Goal: Task Accomplishment & Management: Manage account settings

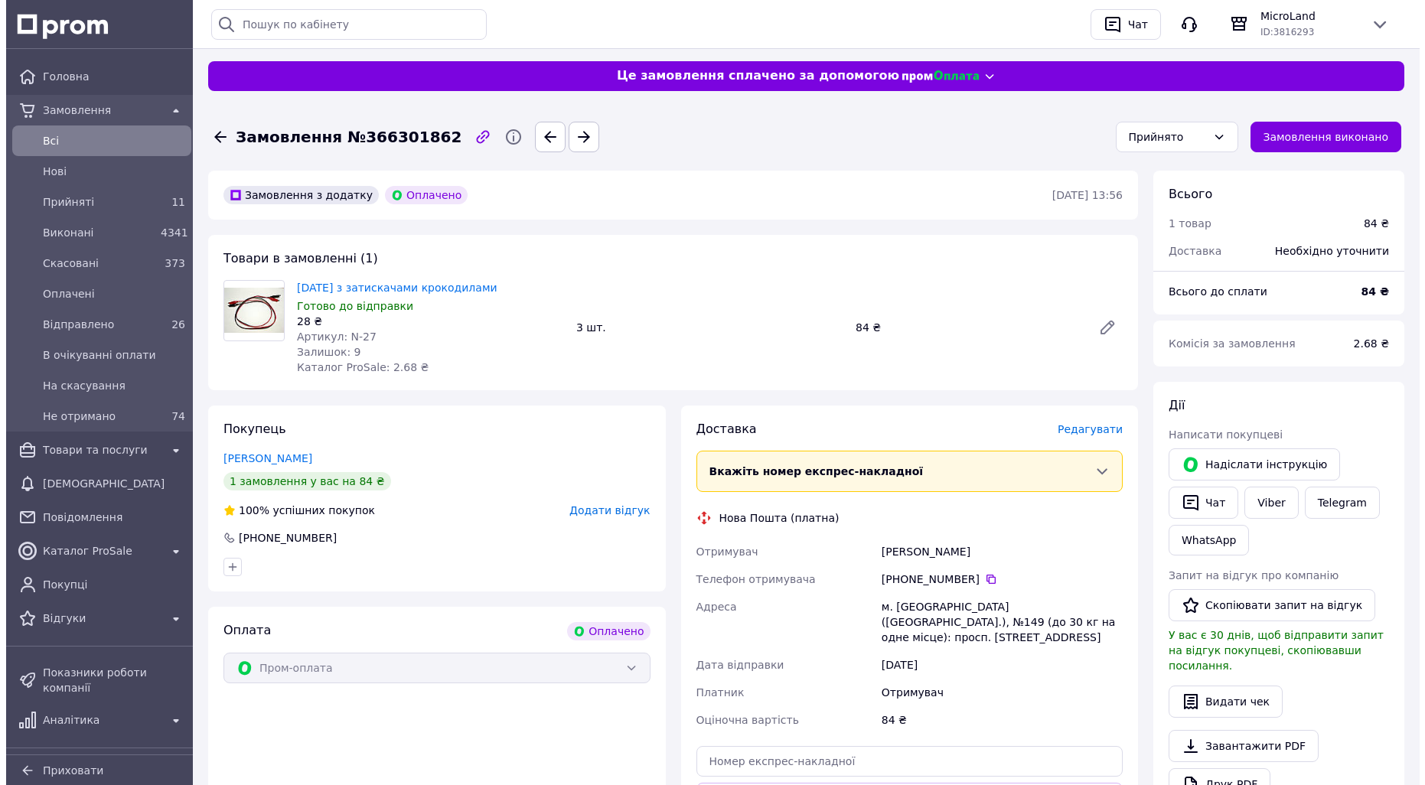
scroll to position [153, 0]
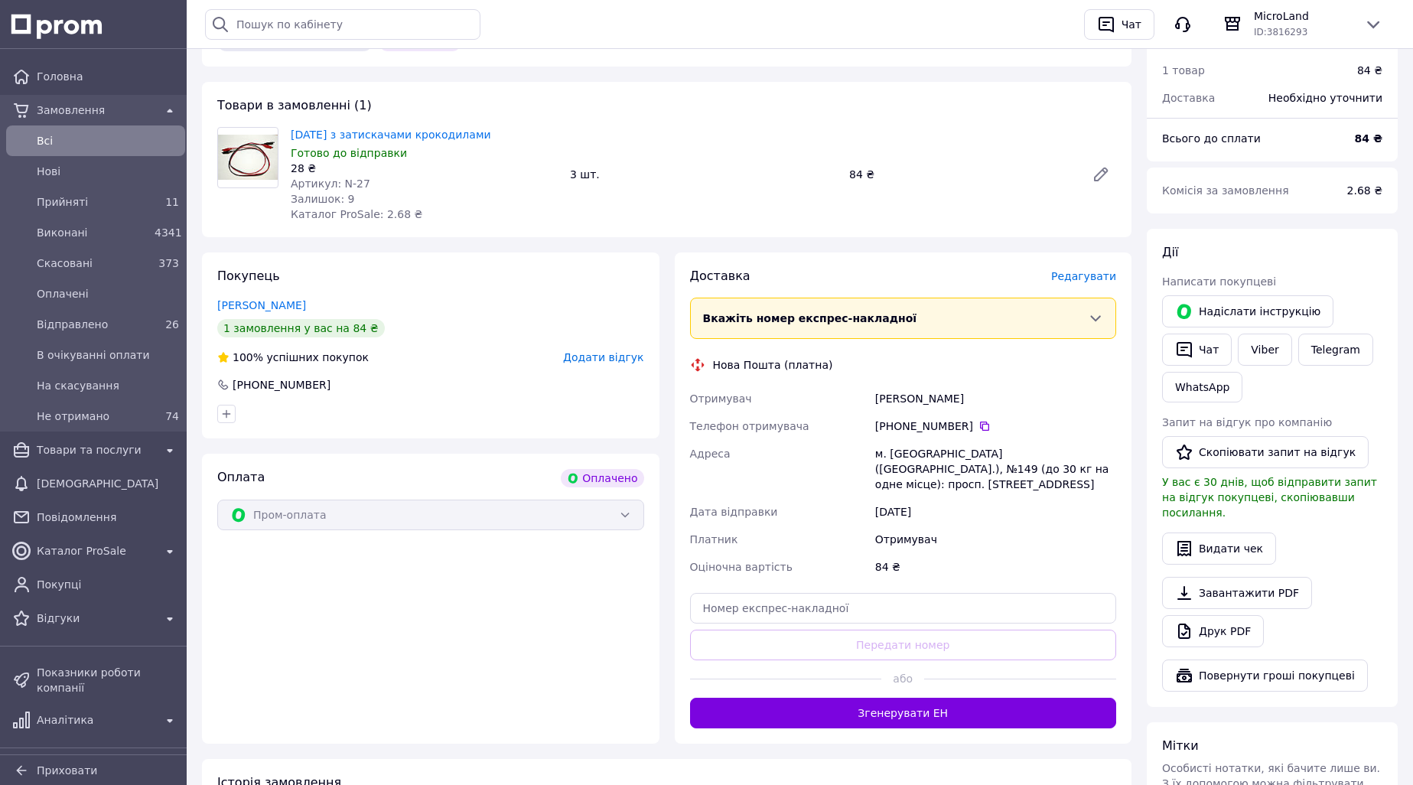
click at [1087, 279] on span "Редагувати" at bounding box center [1083, 276] width 65 height 12
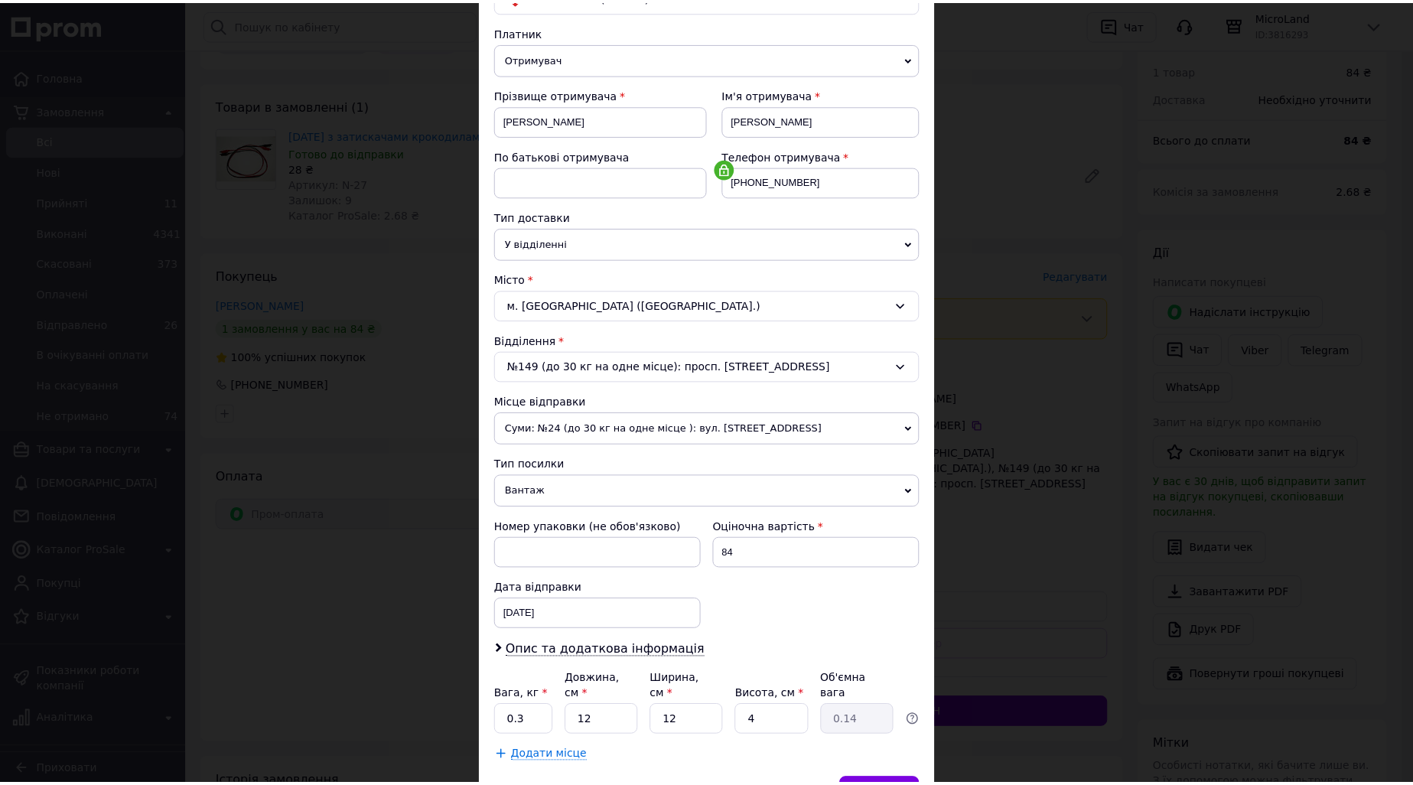
scroll to position [231, 0]
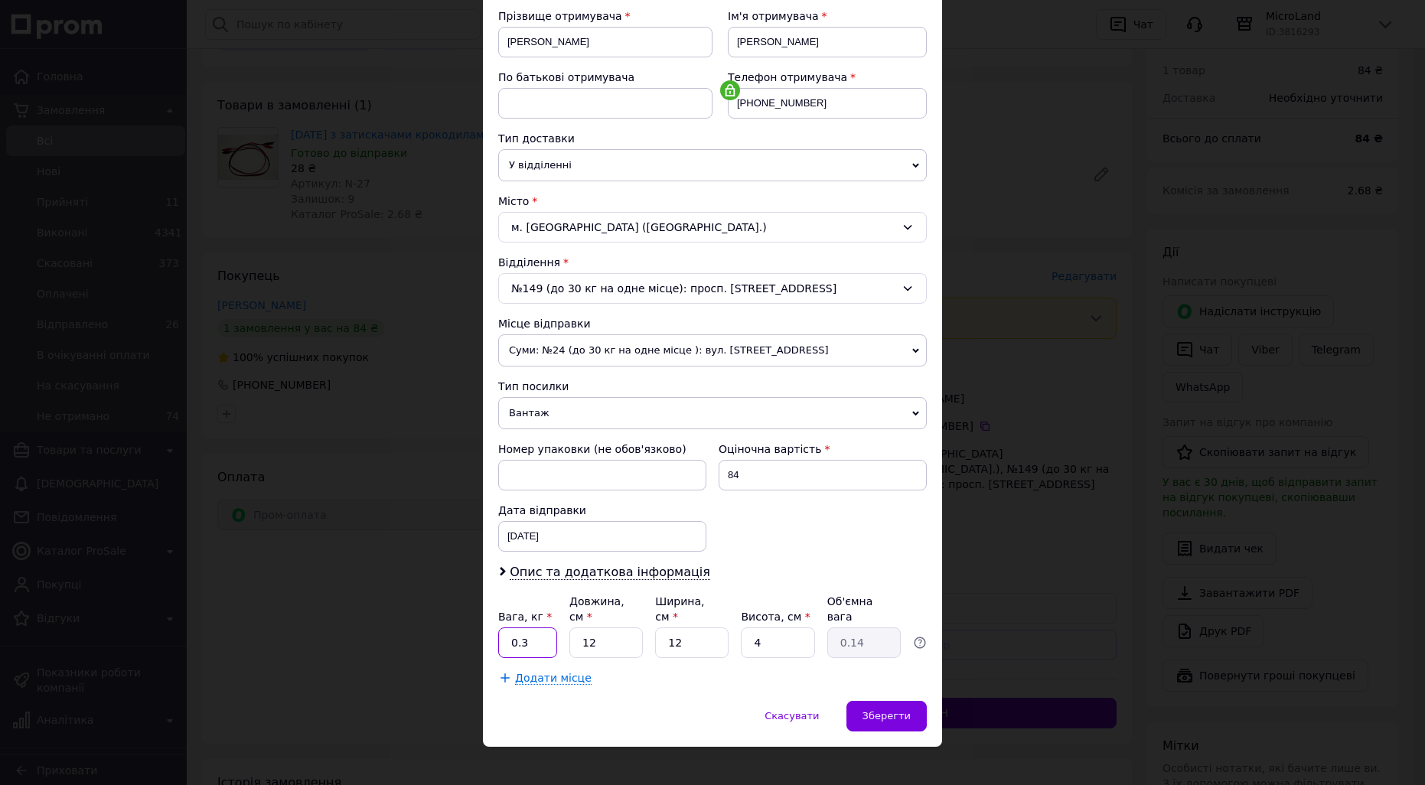
click at [536, 627] on input "0.3" at bounding box center [527, 642] width 59 height 31
type input "0.1"
type input "1"
type input "0.1"
type input "16"
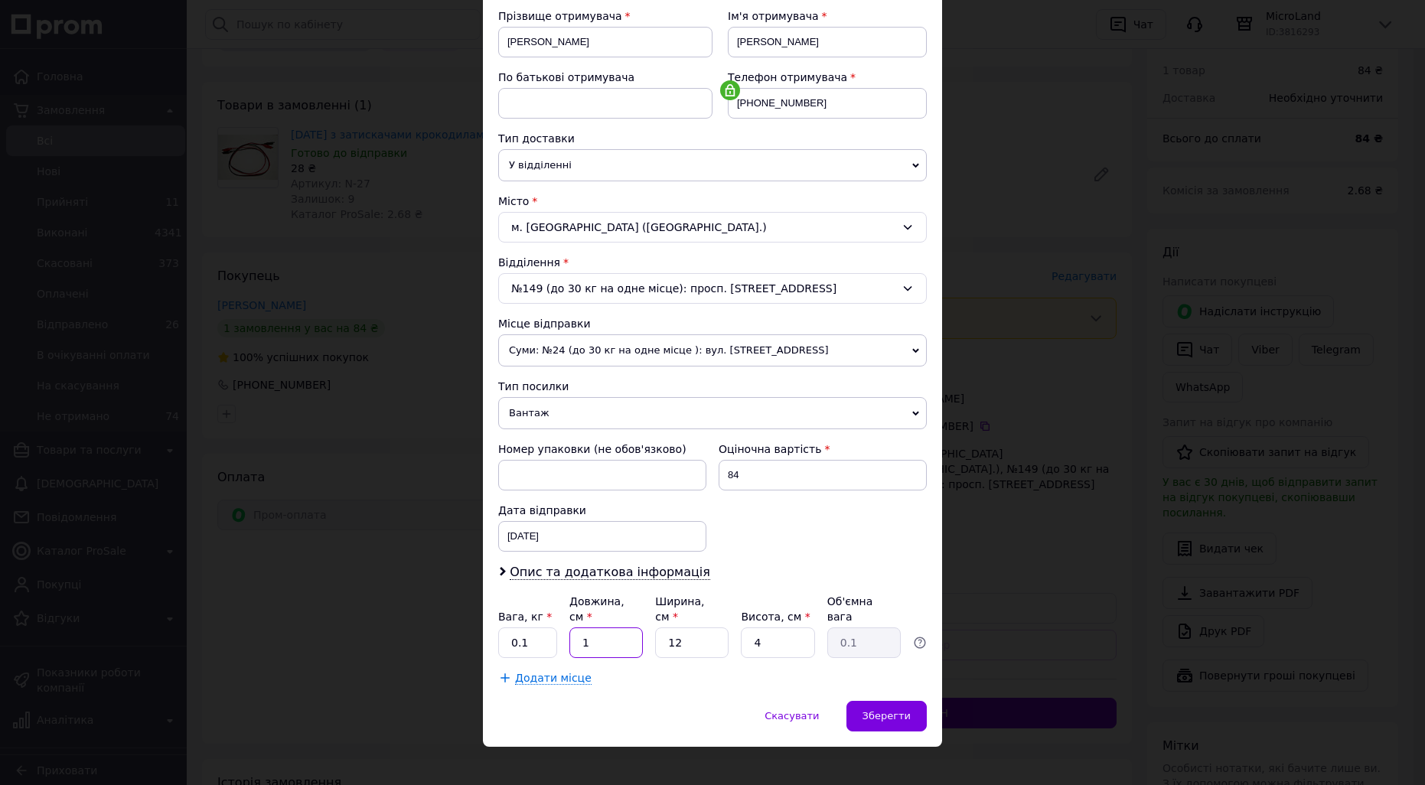
type input "0.19"
type input "16"
type input "1"
type input "0.1"
type input "12"
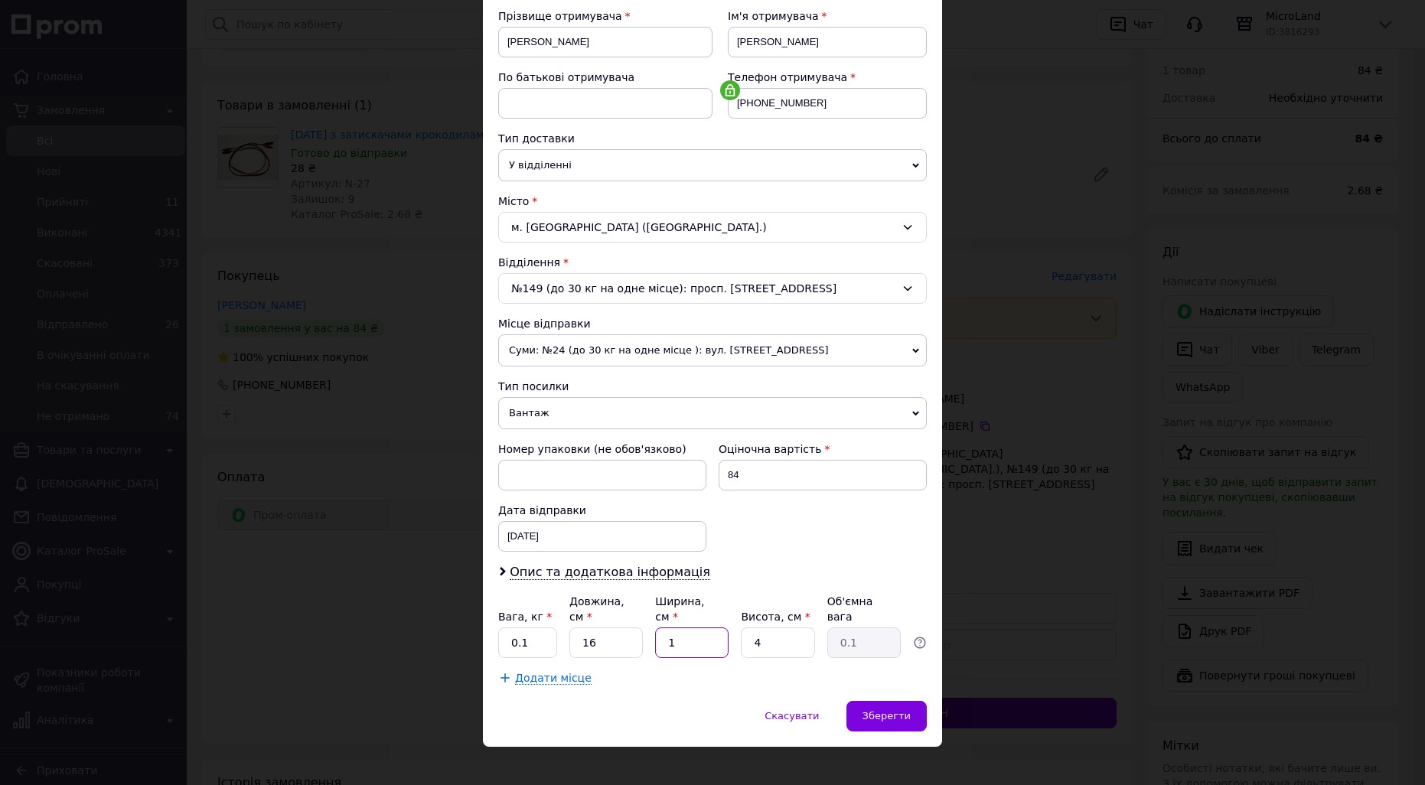
type input "0.19"
type input "5"
type input "0.24"
type input "5"
click at [900, 701] on div "Зберегти" at bounding box center [886, 716] width 80 height 31
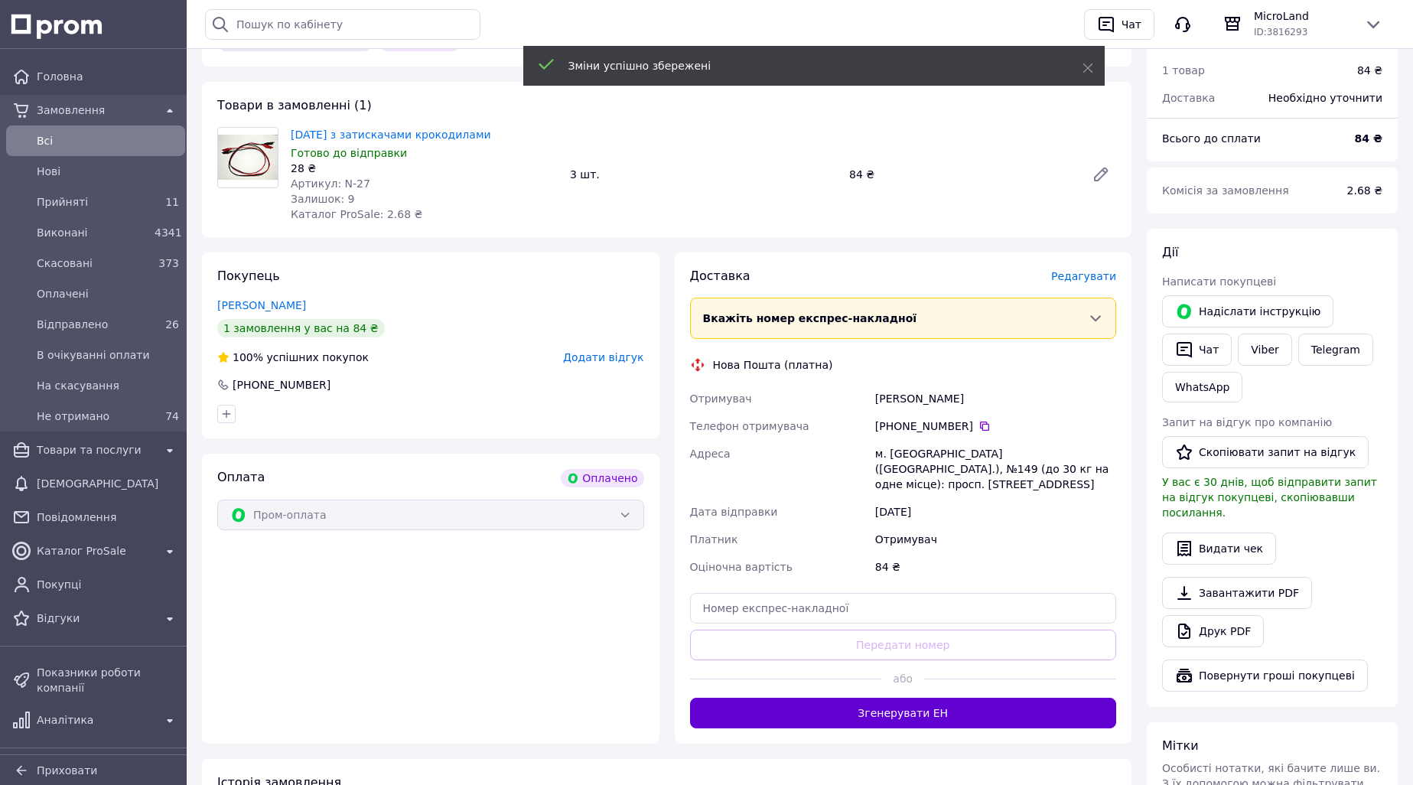
click at [925, 698] on button "Згенерувати ЕН" at bounding box center [903, 713] width 427 height 31
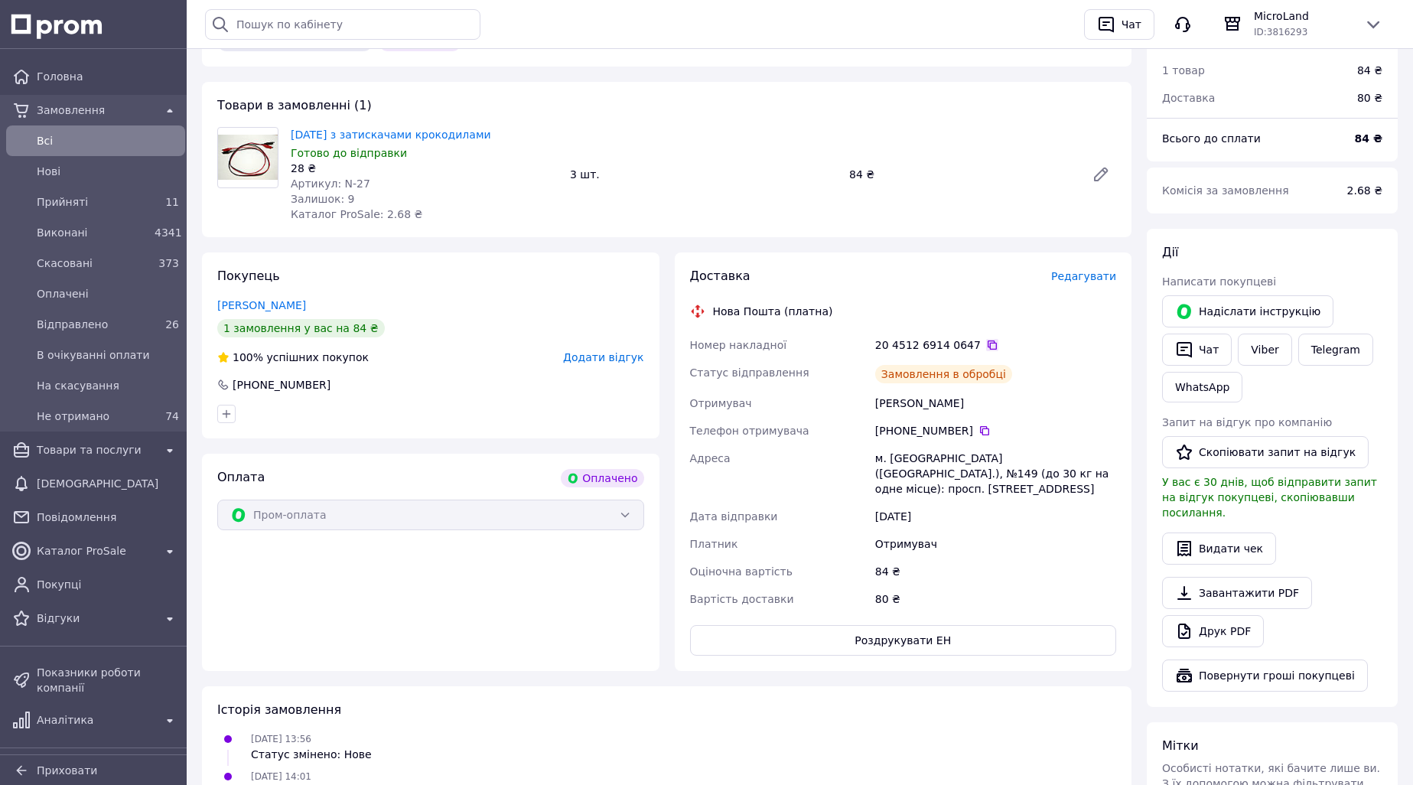
click at [986, 344] on icon at bounding box center [992, 345] width 12 height 12
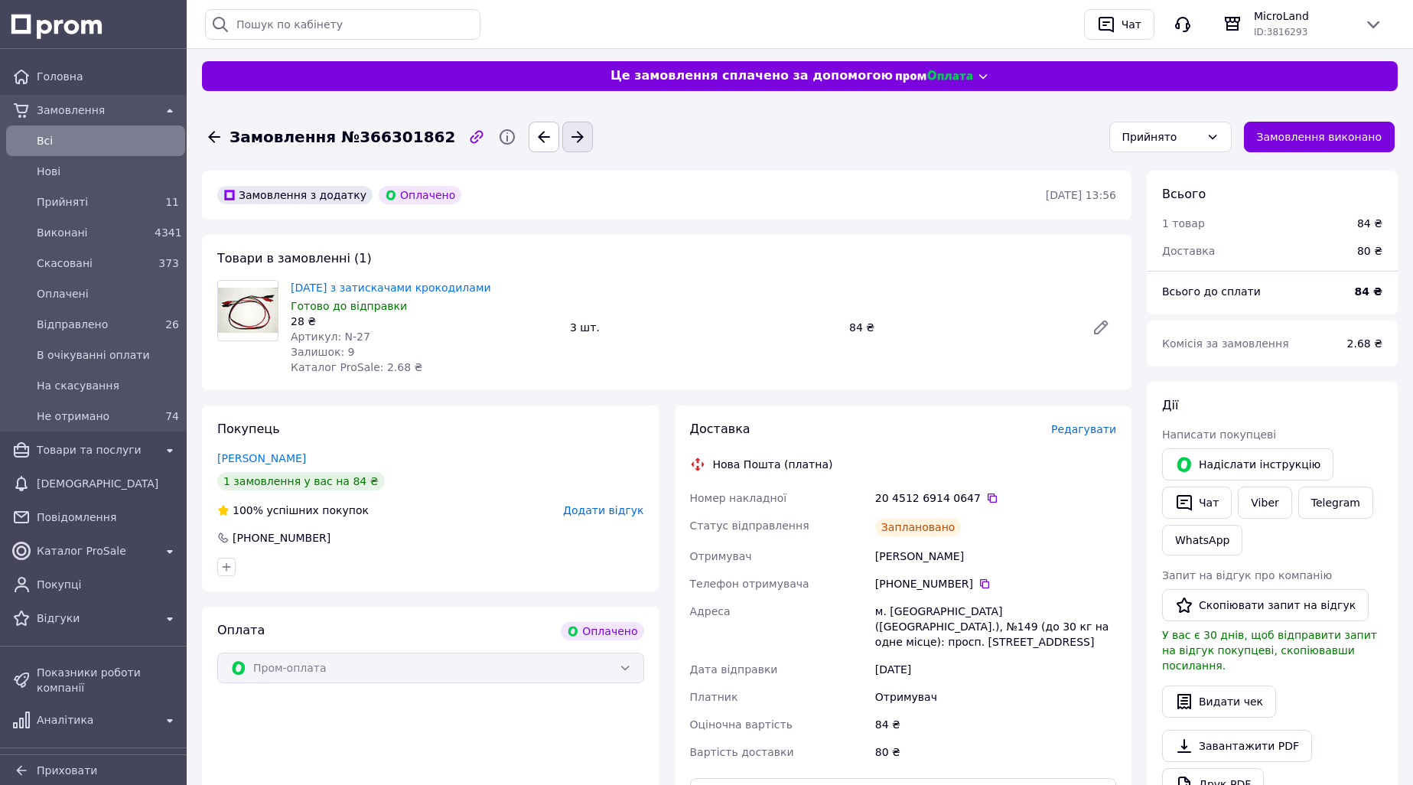
click at [568, 132] on icon "button" at bounding box center [577, 137] width 18 height 18
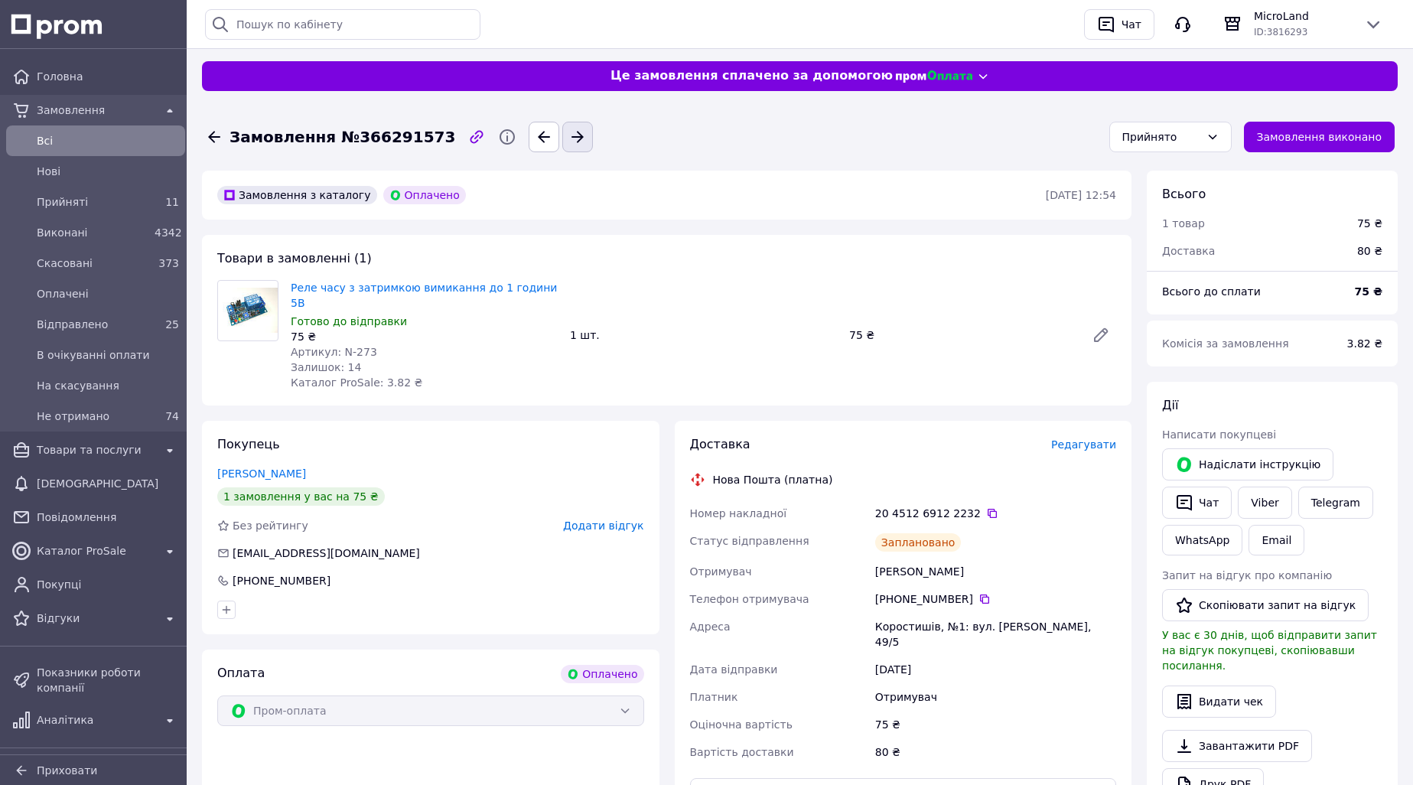
click at [568, 135] on icon "button" at bounding box center [577, 137] width 18 height 18
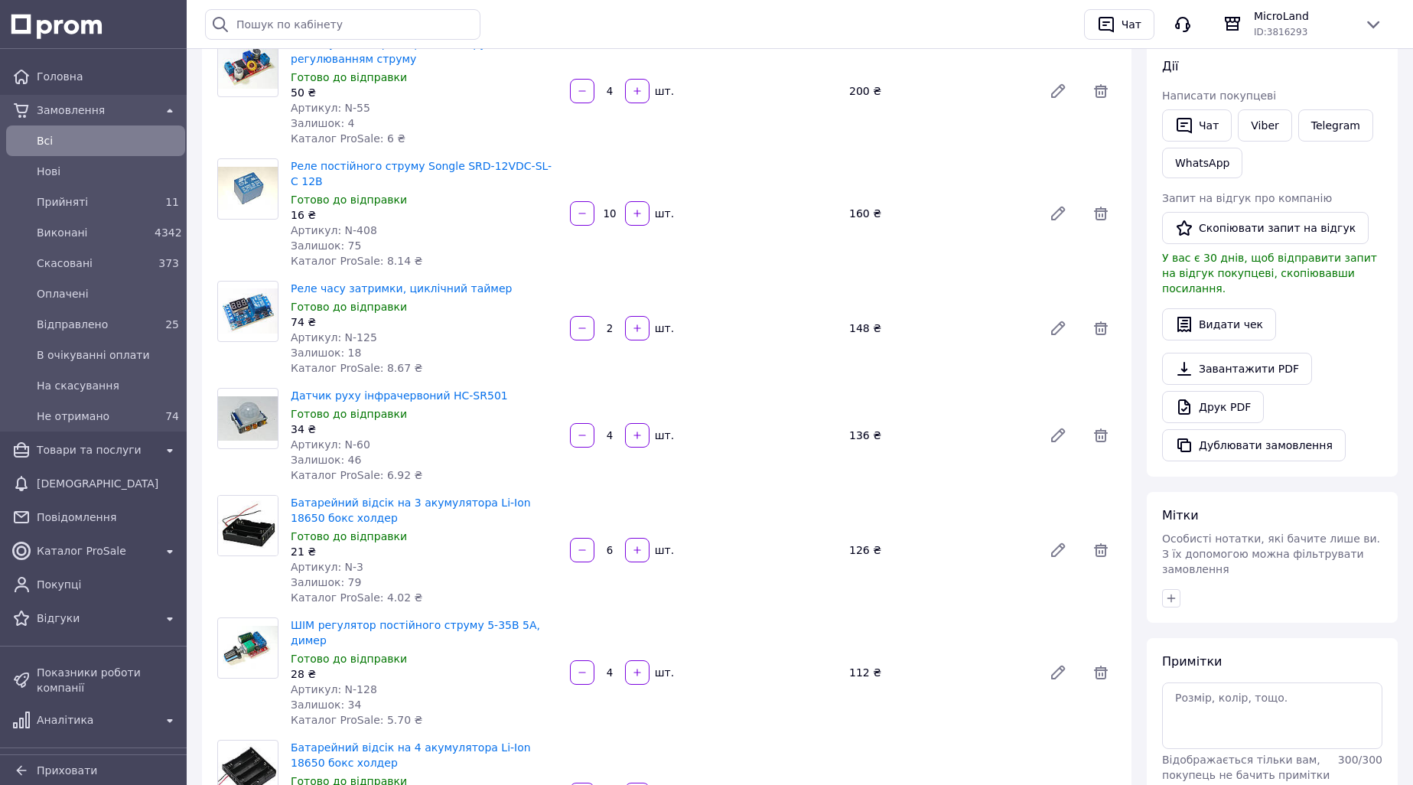
scroll to position [383, 0]
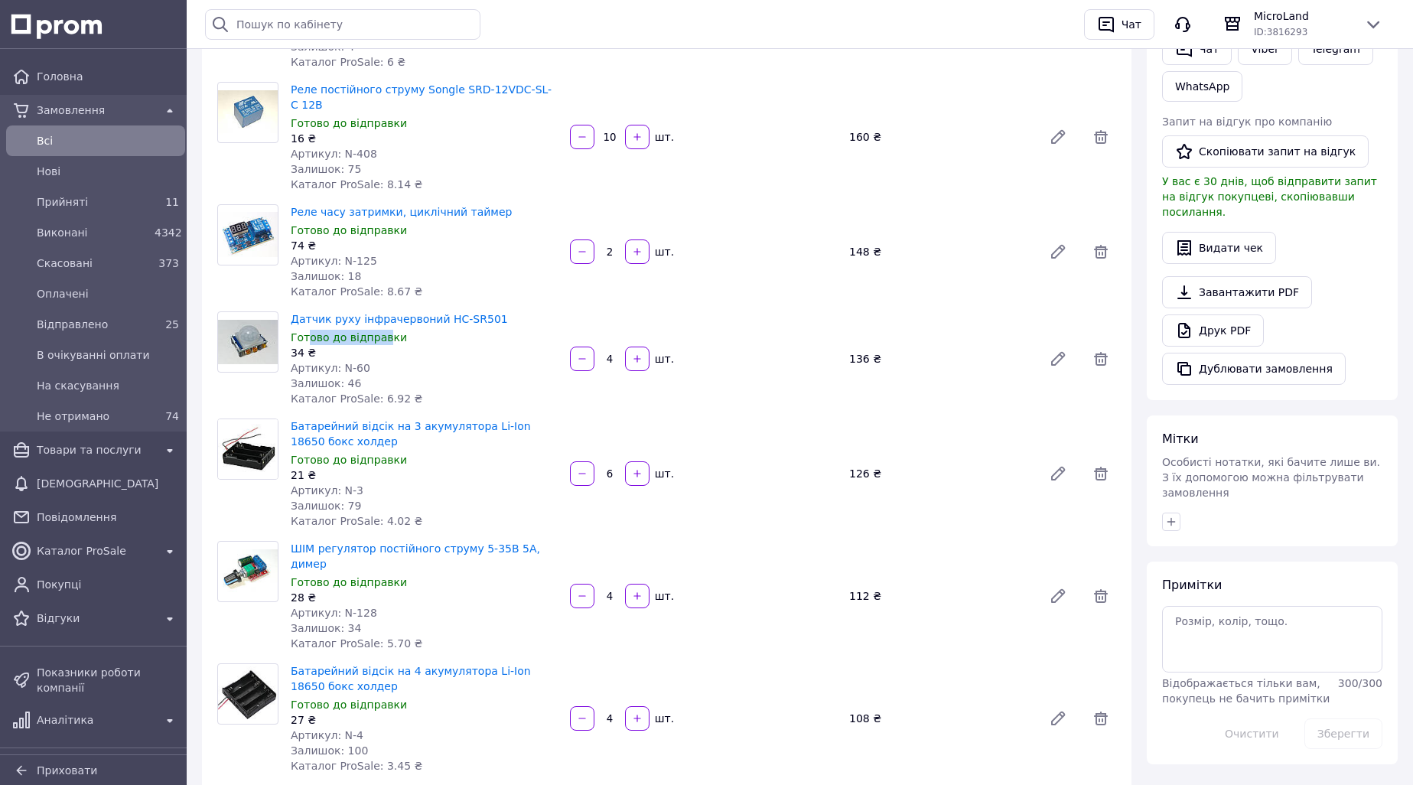
drag, startPoint x: 307, startPoint y: 321, endPoint x: 379, endPoint y: 321, distance: 72.7
click at [379, 331] on span "Готово до відправки" at bounding box center [349, 337] width 116 height 12
drag, startPoint x: 294, startPoint y: 546, endPoint x: 370, endPoint y: 545, distance: 75.8
click at [370, 576] on span "Готово до відправки" at bounding box center [349, 582] width 116 height 12
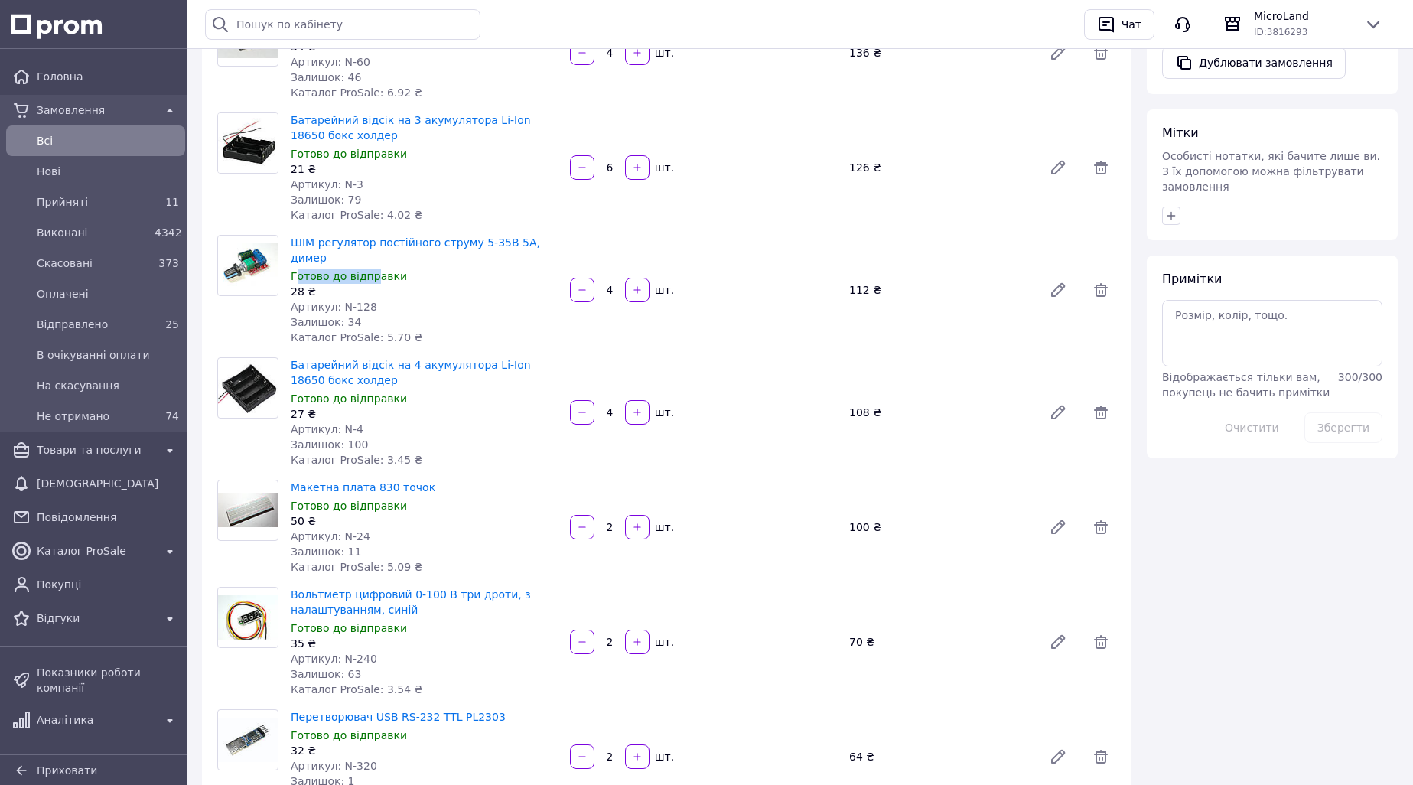
scroll to position [765, 0]
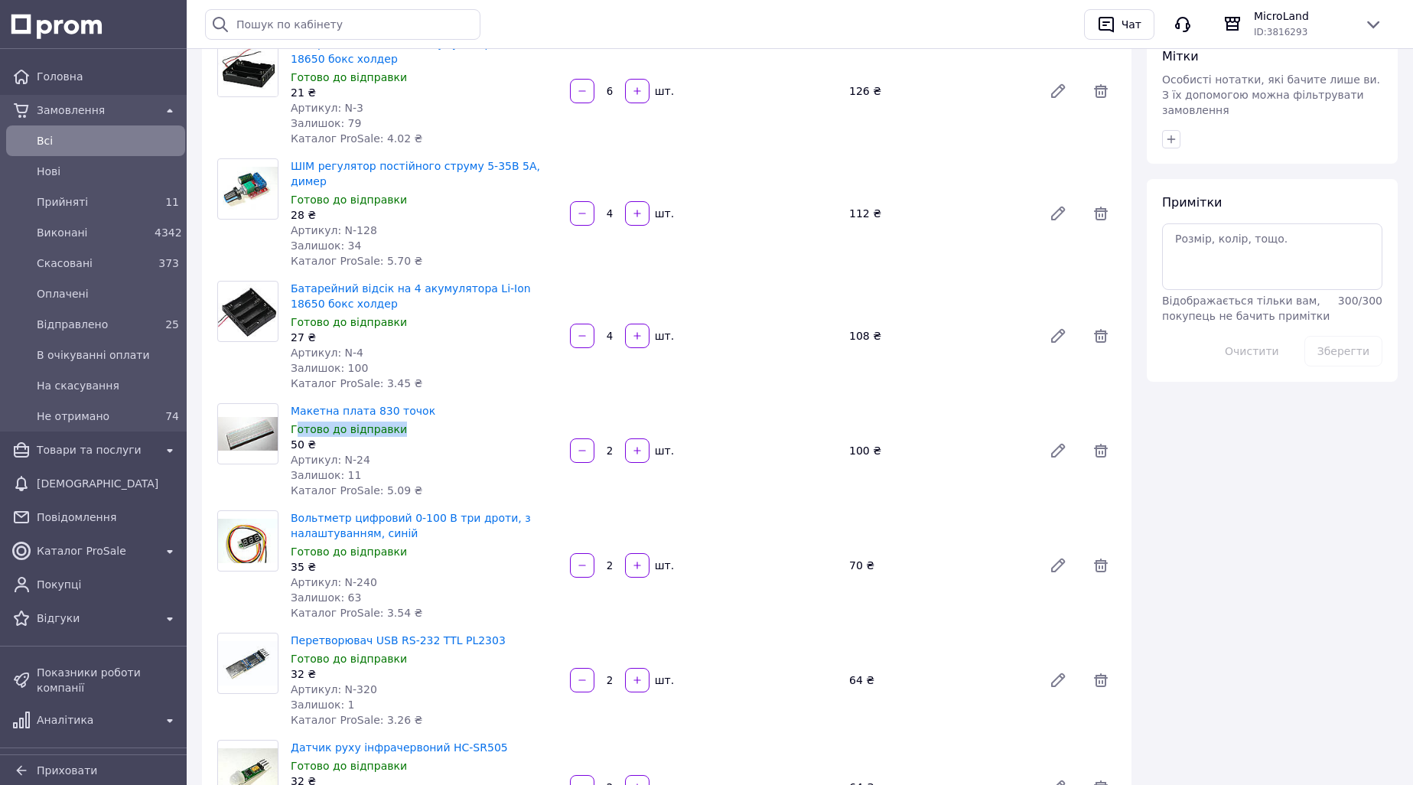
drag, startPoint x: 311, startPoint y: 399, endPoint x: 396, endPoint y: 396, distance: 85.0
click at [396, 422] on div "Готово до відправки" at bounding box center [424, 429] width 267 height 15
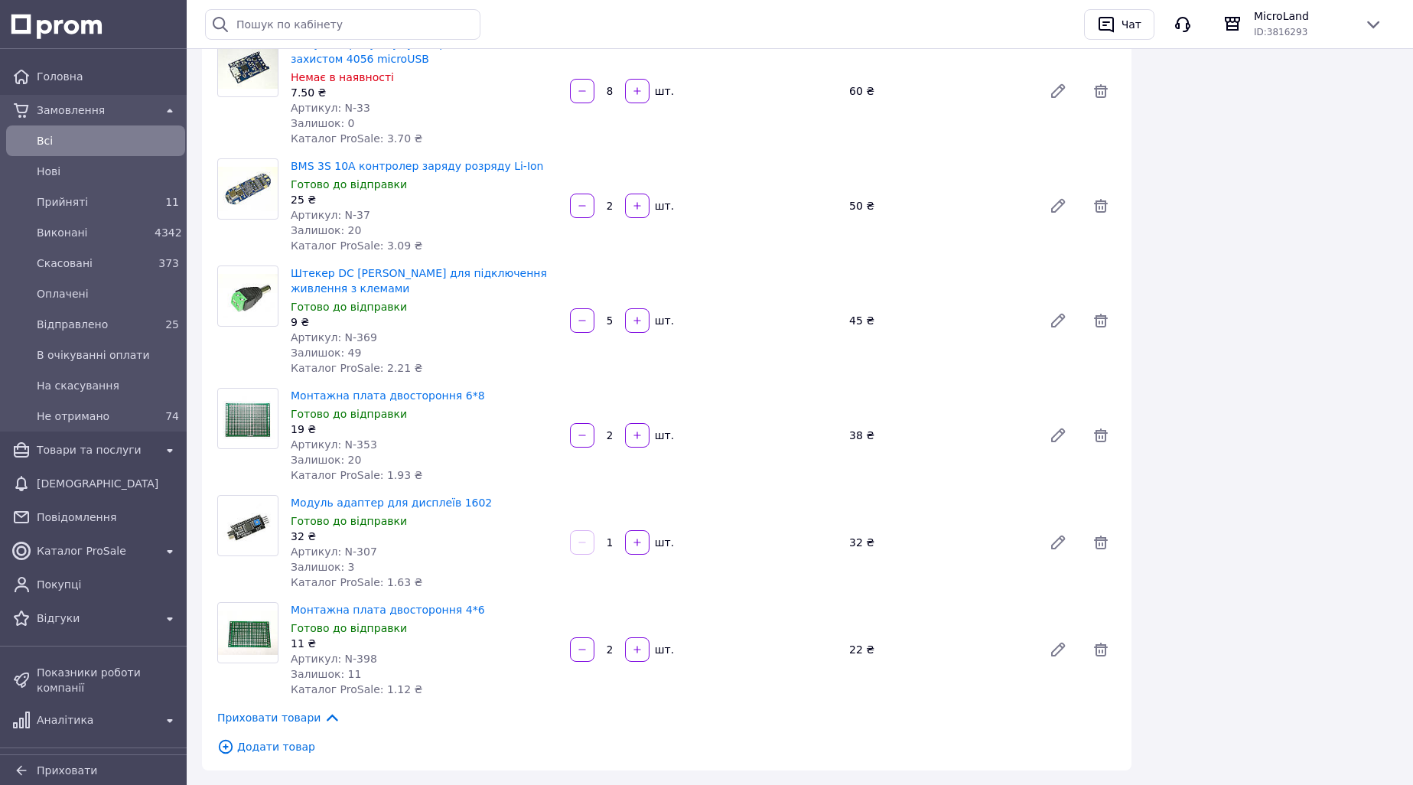
scroll to position [1760, 0]
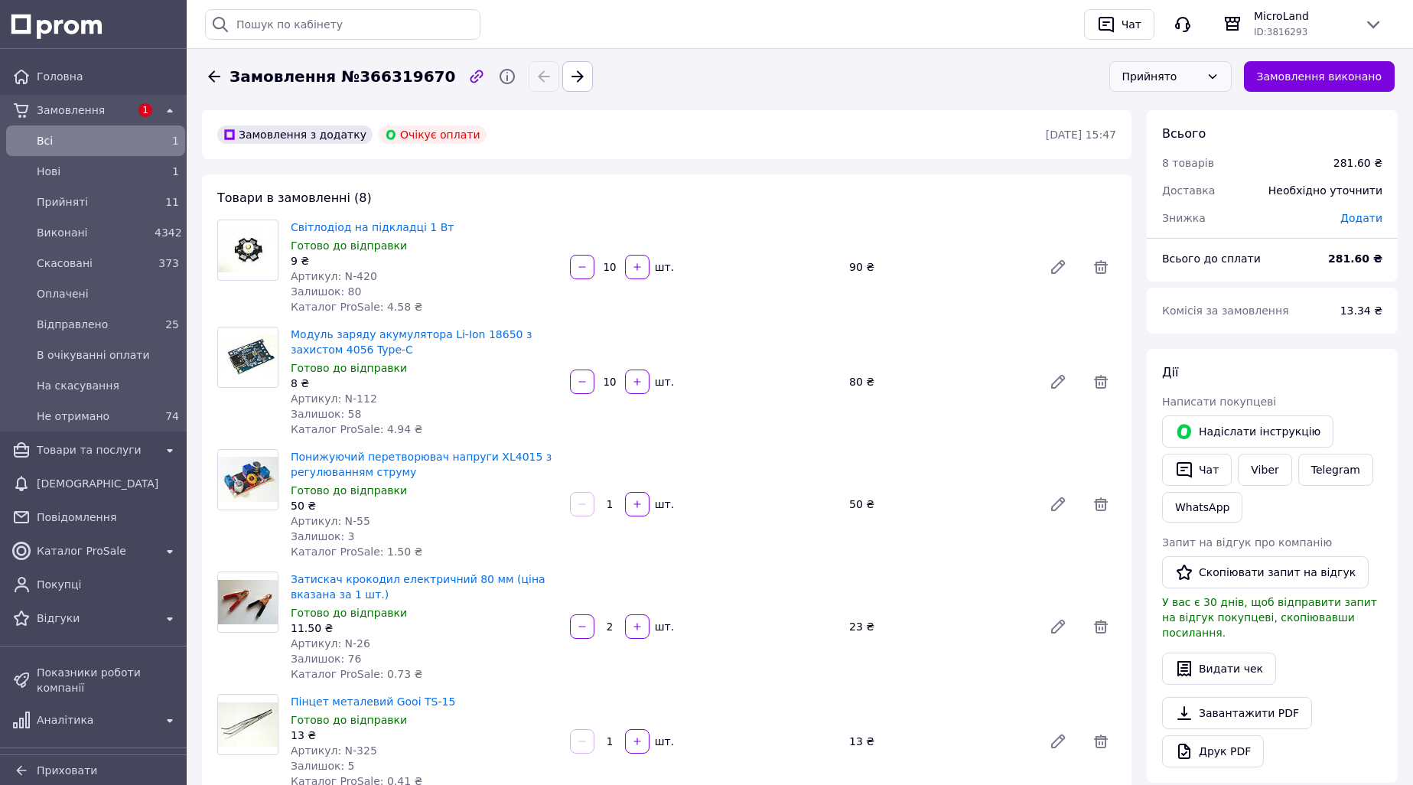
click at [1188, 71] on div "Прийнято" at bounding box center [1161, 76] width 78 height 17
click at [1177, 77] on div "Прийнято" at bounding box center [1161, 76] width 78 height 17
click at [1178, 145] on li "В очікуванні оплати" at bounding box center [1185, 150] width 121 height 43
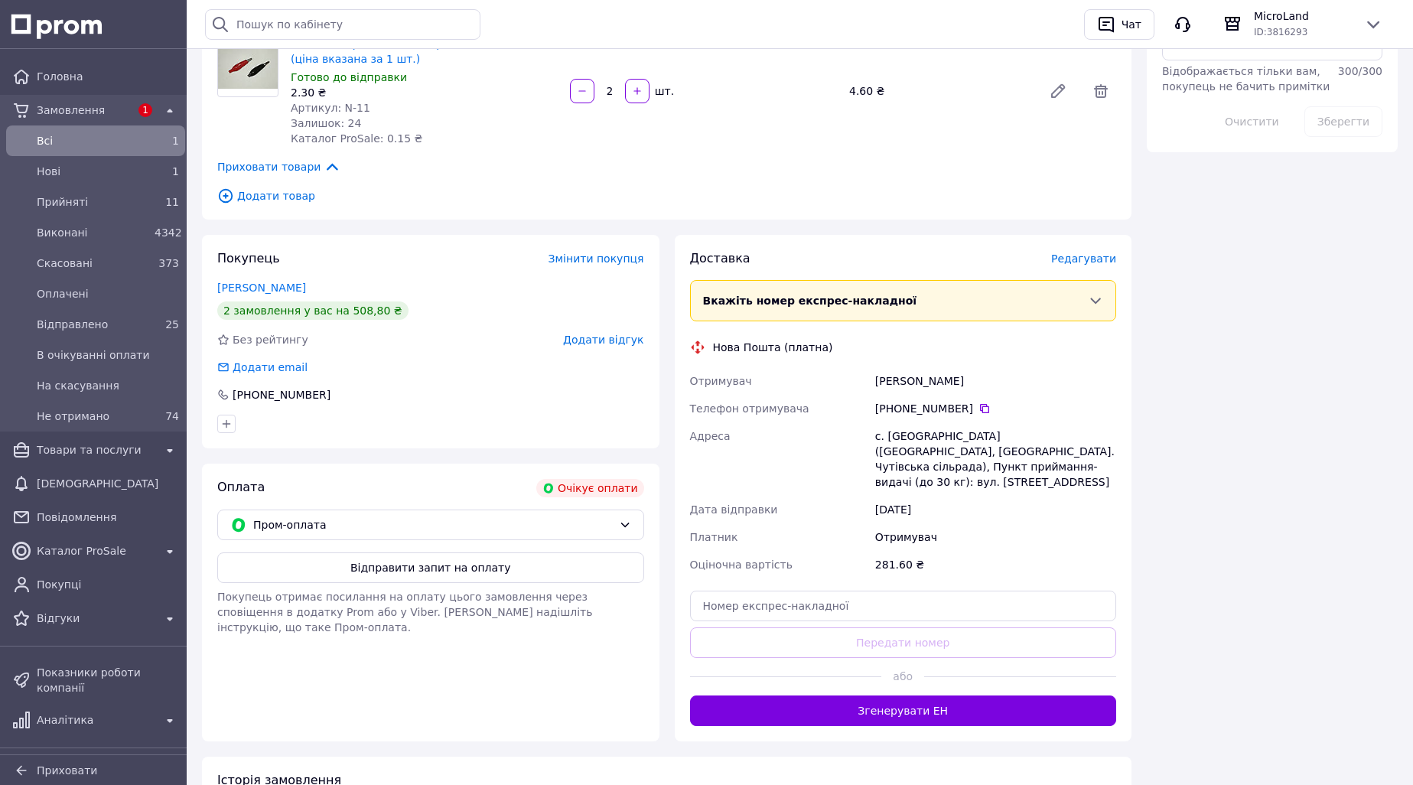
scroll to position [1125, 0]
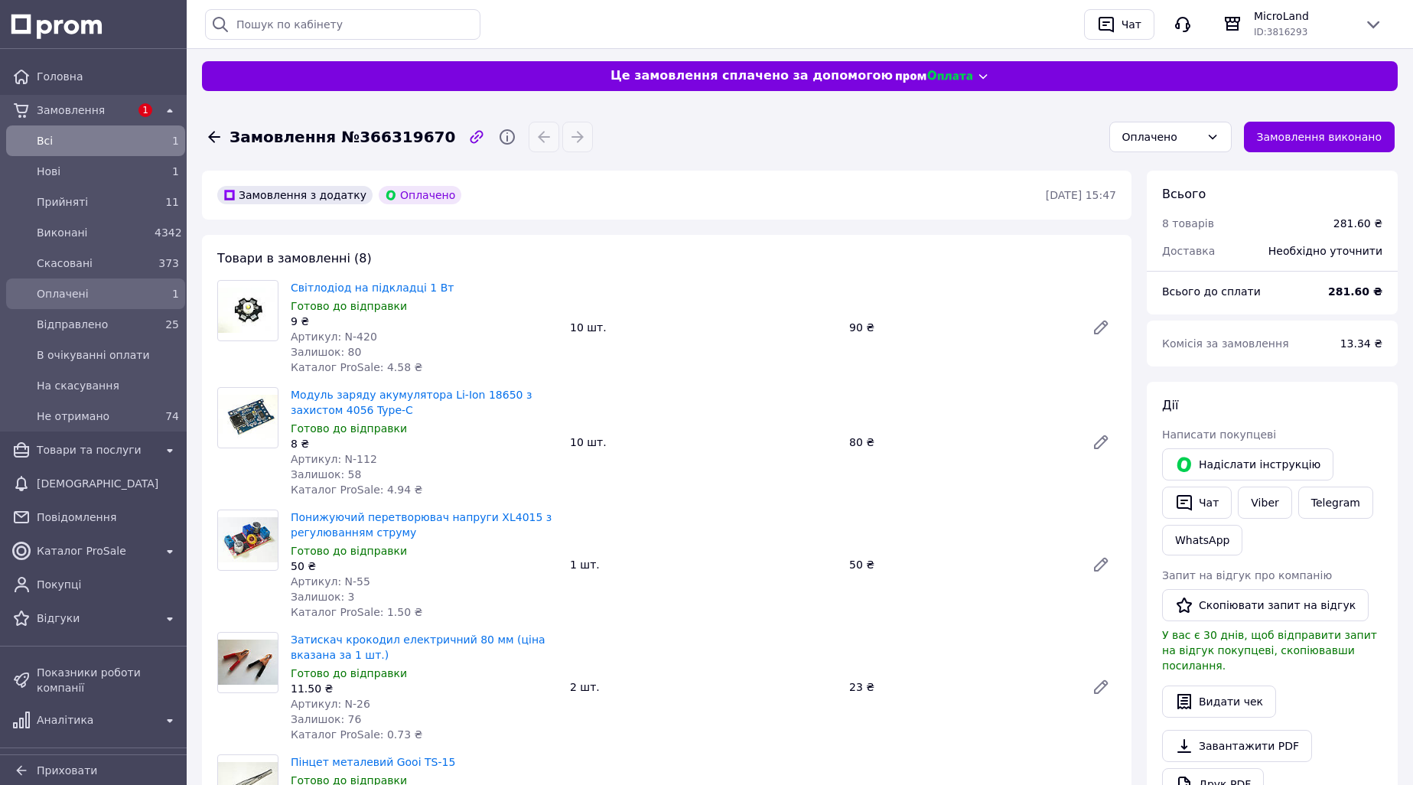
click at [155, 292] on div "1" at bounding box center [167, 293] width 24 height 15
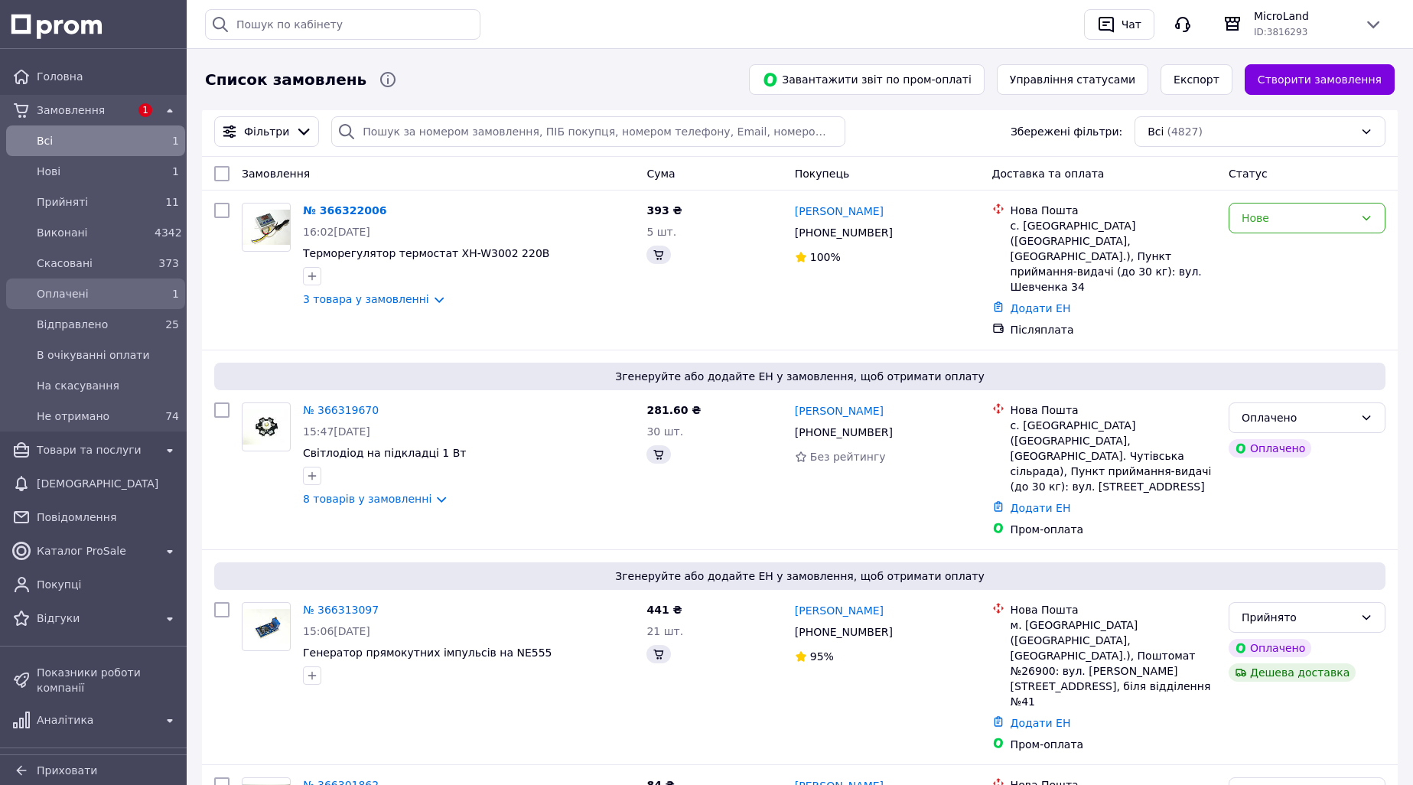
click at [169, 307] on link "Оплачені 1" at bounding box center [95, 294] width 191 height 31
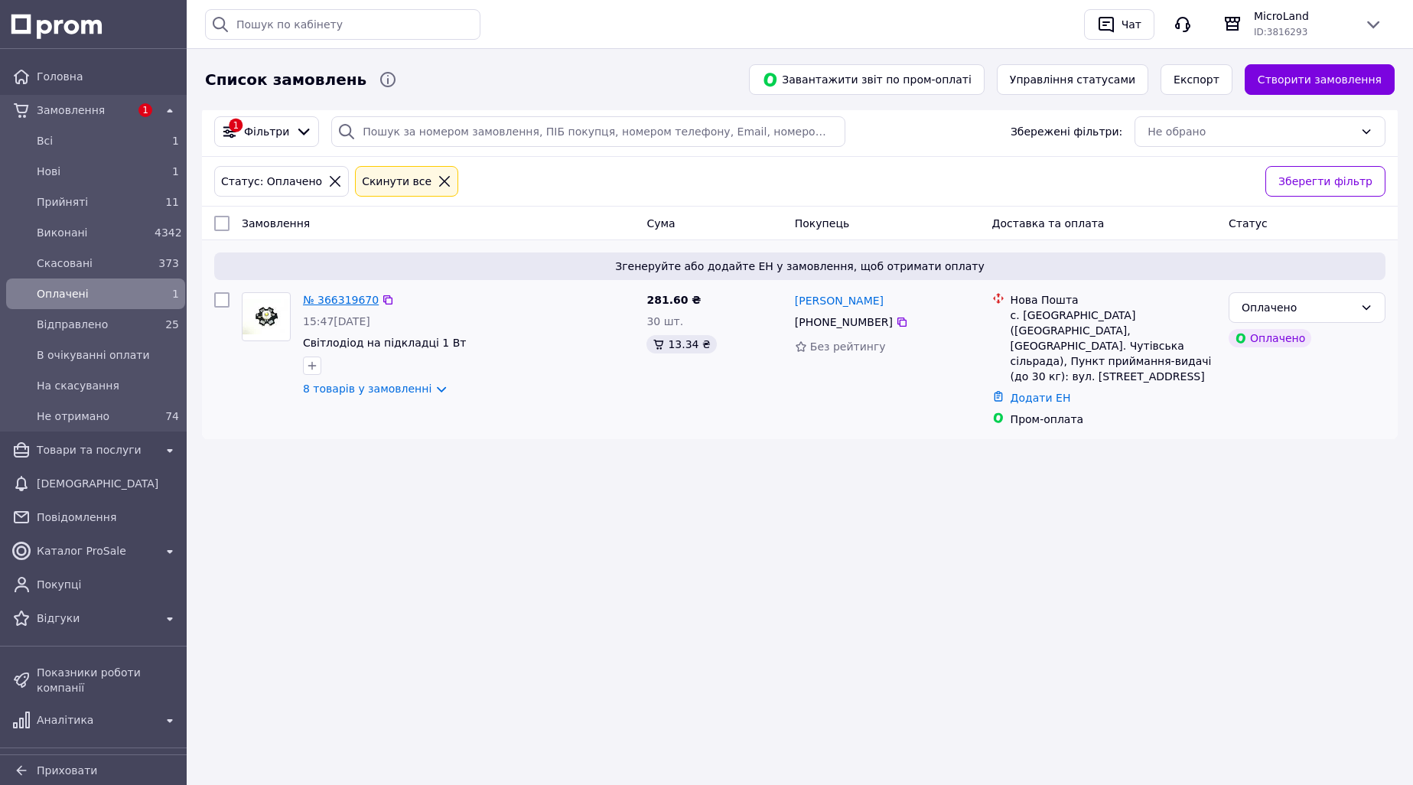
click at [350, 305] on link "№ 366319670" at bounding box center [341, 300] width 76 height 12
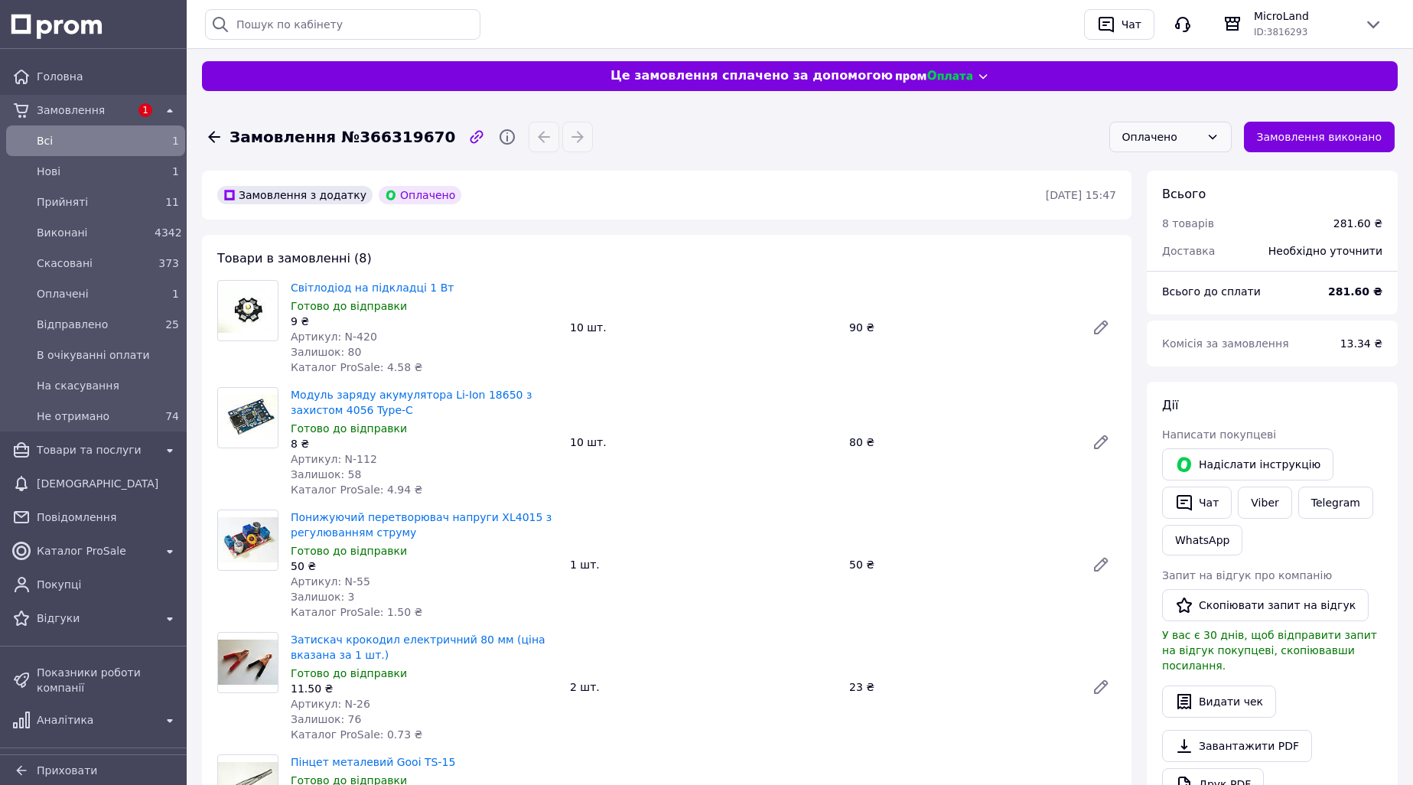
click at [1163, 137] on div "Оплачено" at bounding box center [1161, 137] width 78 height 17
click at [1165, 174] on li "Прийнято" at bounding box center [1185, 170] width 121 height 28
click at [139, 176] on span "Нові" at bounding box center [93, 171] width 112 height 15
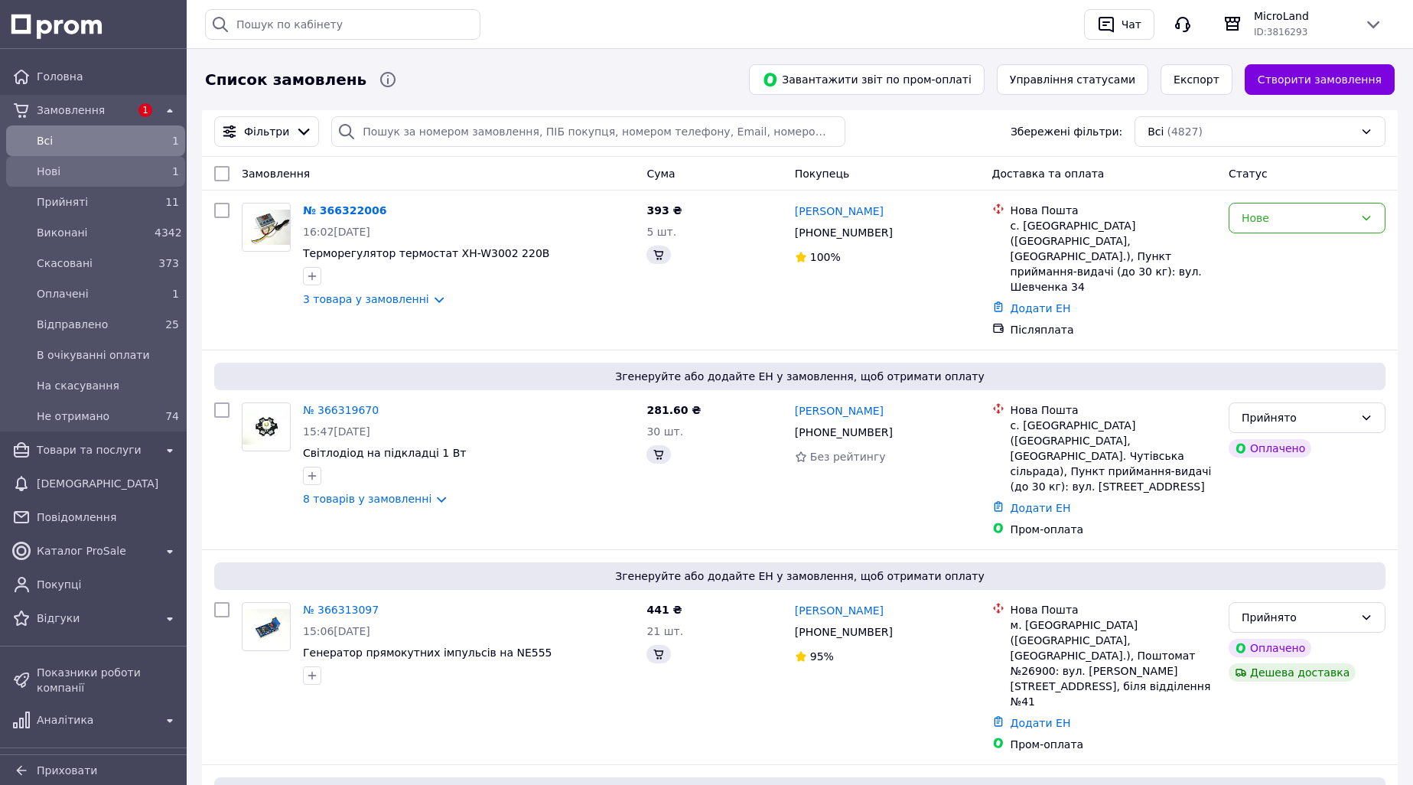
click at [151, 178] on div "1" at bounding box center [166, 171] width 31 height 21
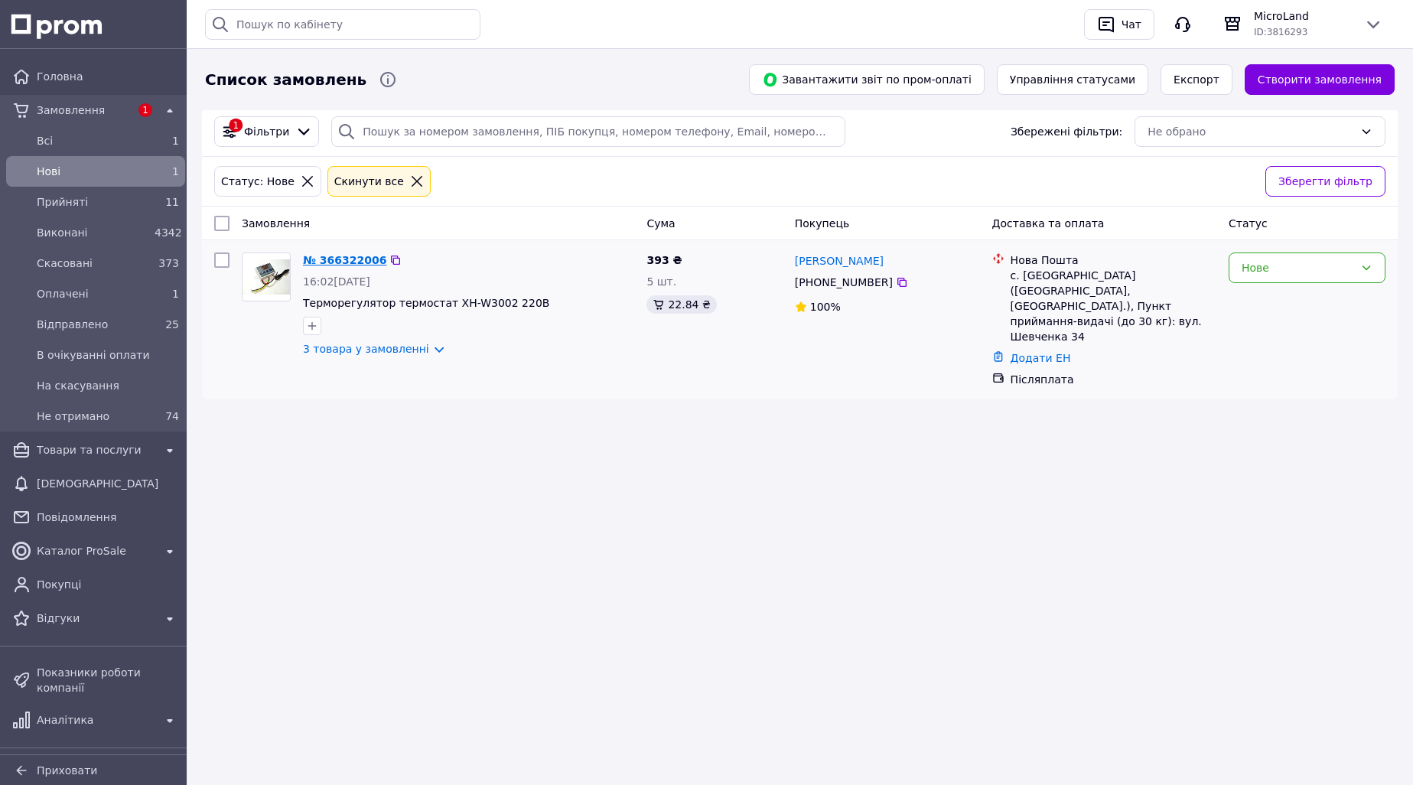
click at [341, 260] on link "№ 366322006" at bounding box center [344, 260] width 83 height 12
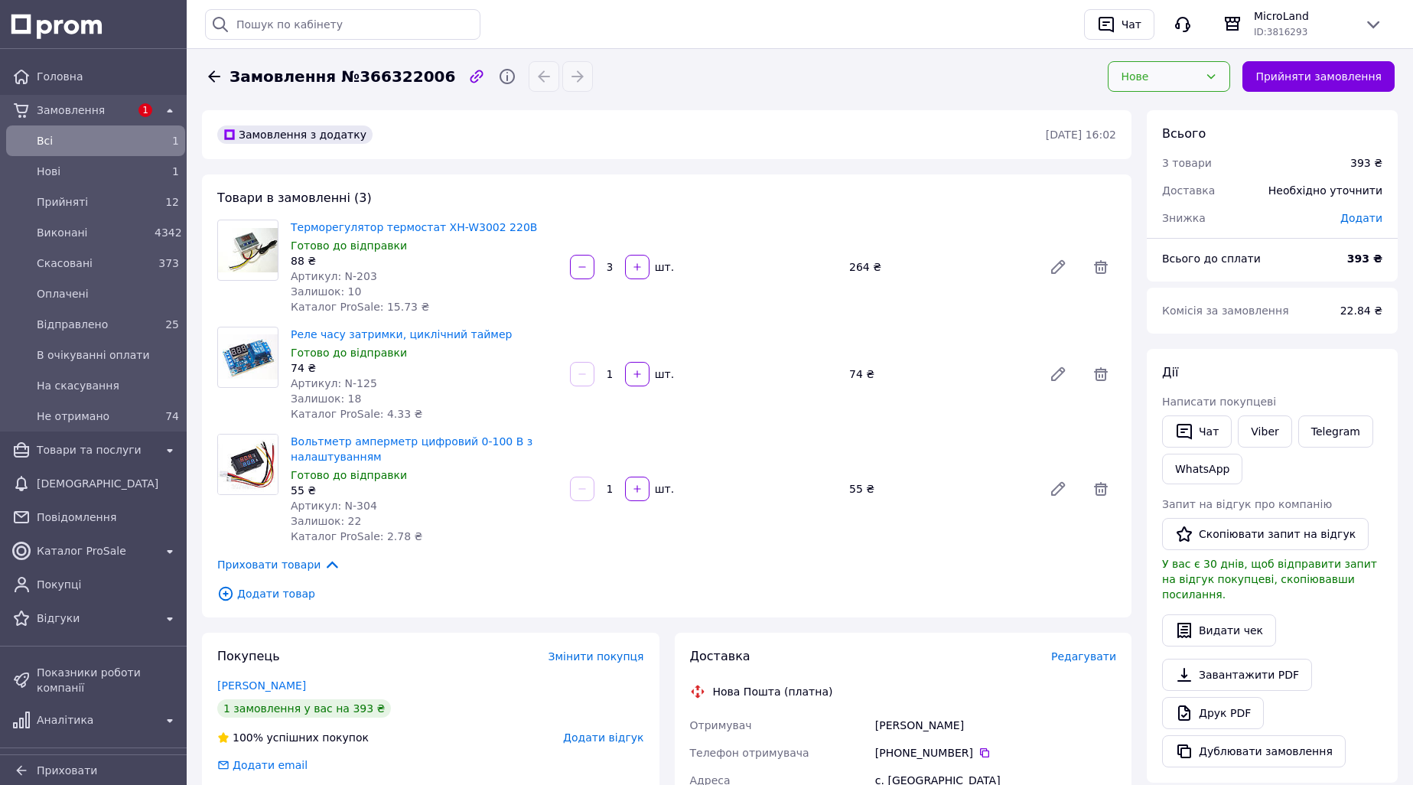
click at [1154, 73] on div "Нове" at bounding box center [1160, 76] width 78 height 17
click at [1162, 109] on li "Прийнято" at bounding box center [1185, 110] width 121 height 28
click at [76, 712] on span "Аналітика" at bounding box center [96, 719] width 118 height 15
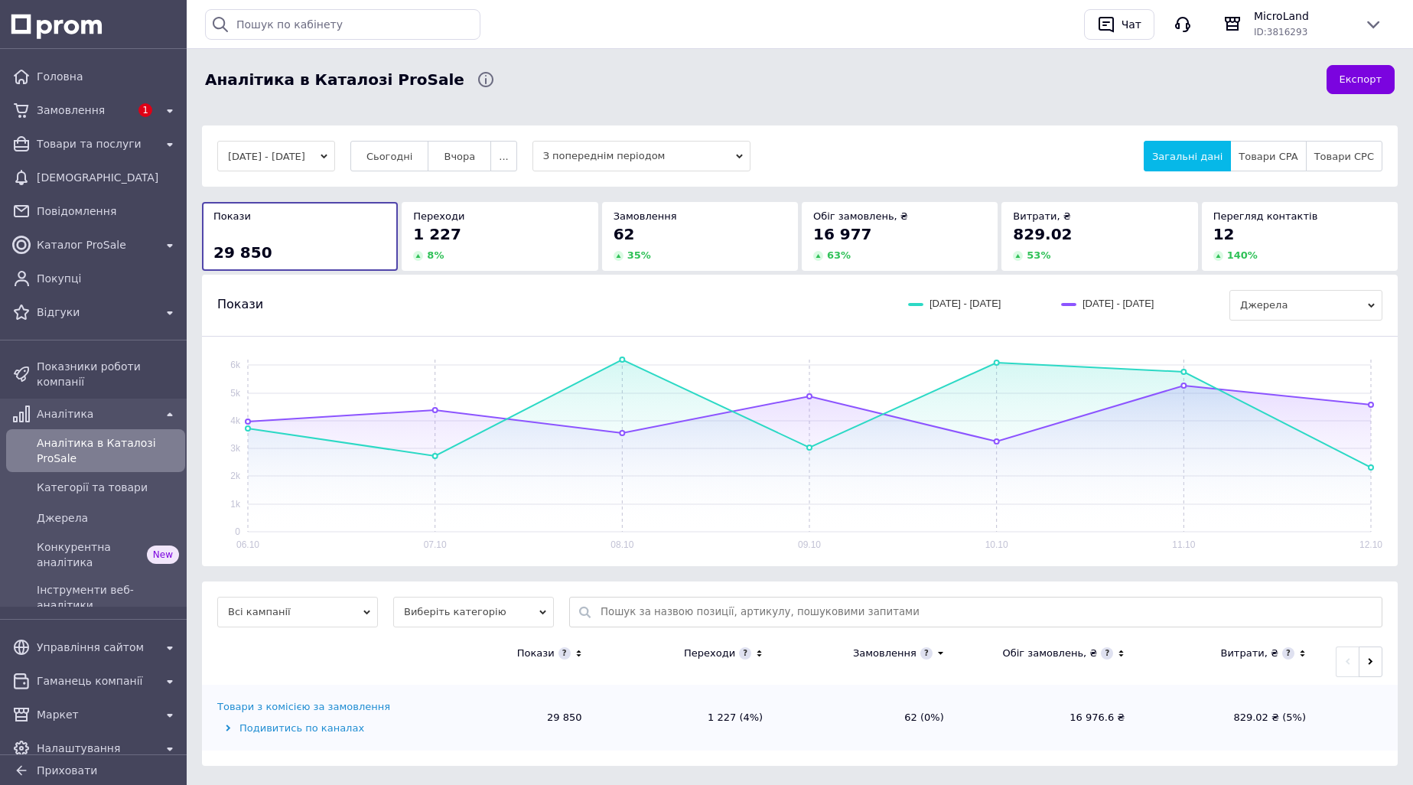
click at [882, 237] on div "16 977" at bounding box center [899, 233] width 173 height 21
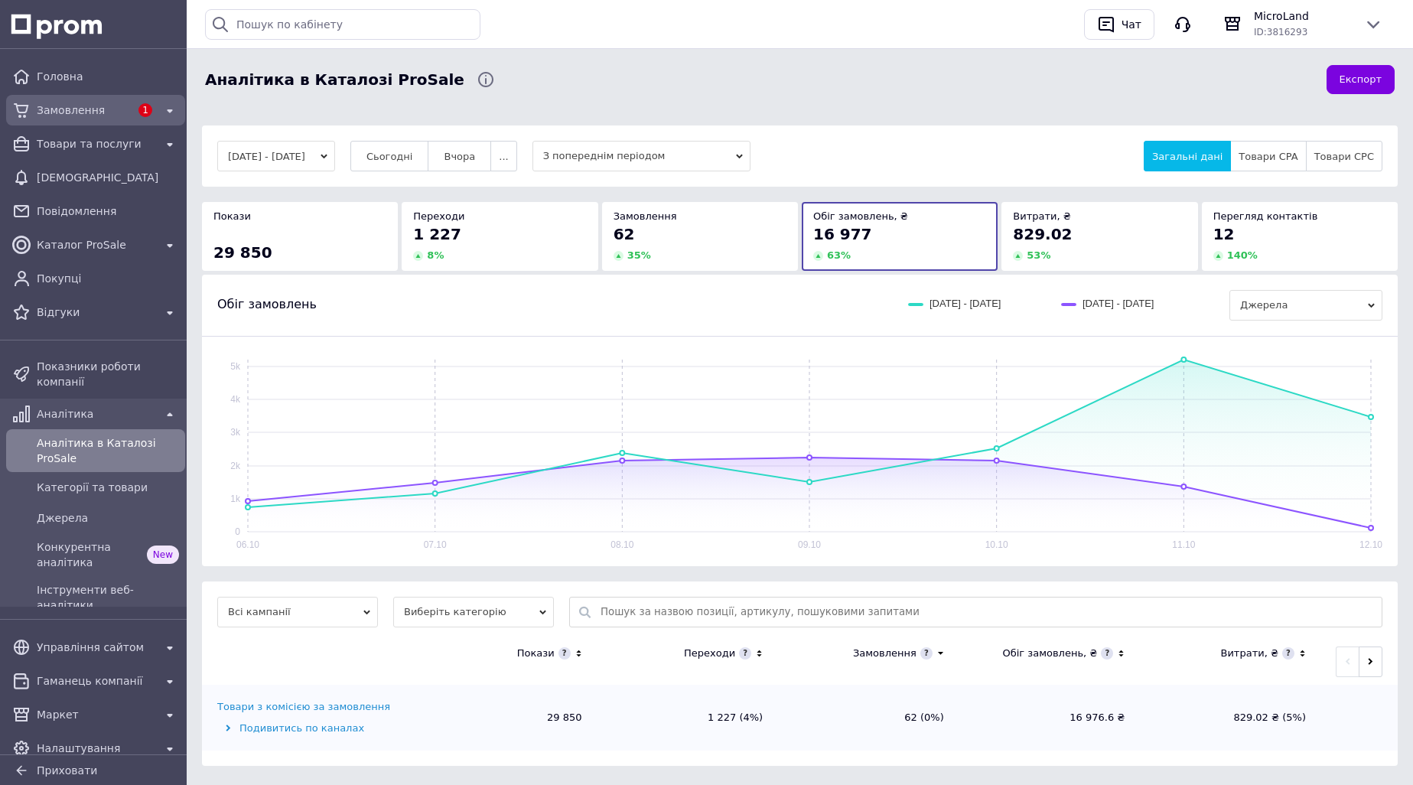
click at [105, 113] on span "Замовлення" at bounding box center [83, 110] width 93 height 15
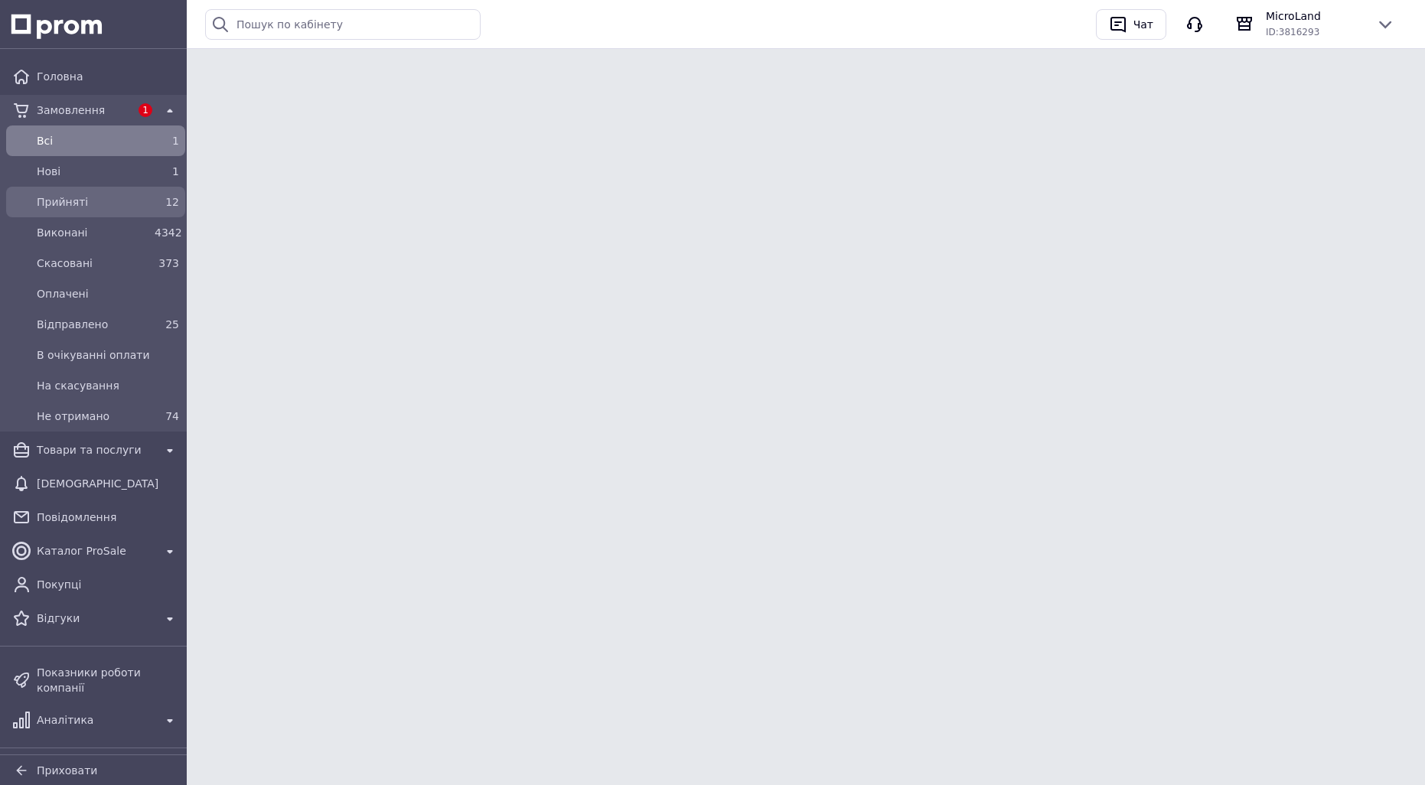
click at [116, 201] on span "Прийняті" at bounding box center [93, 201] width 112 height 15
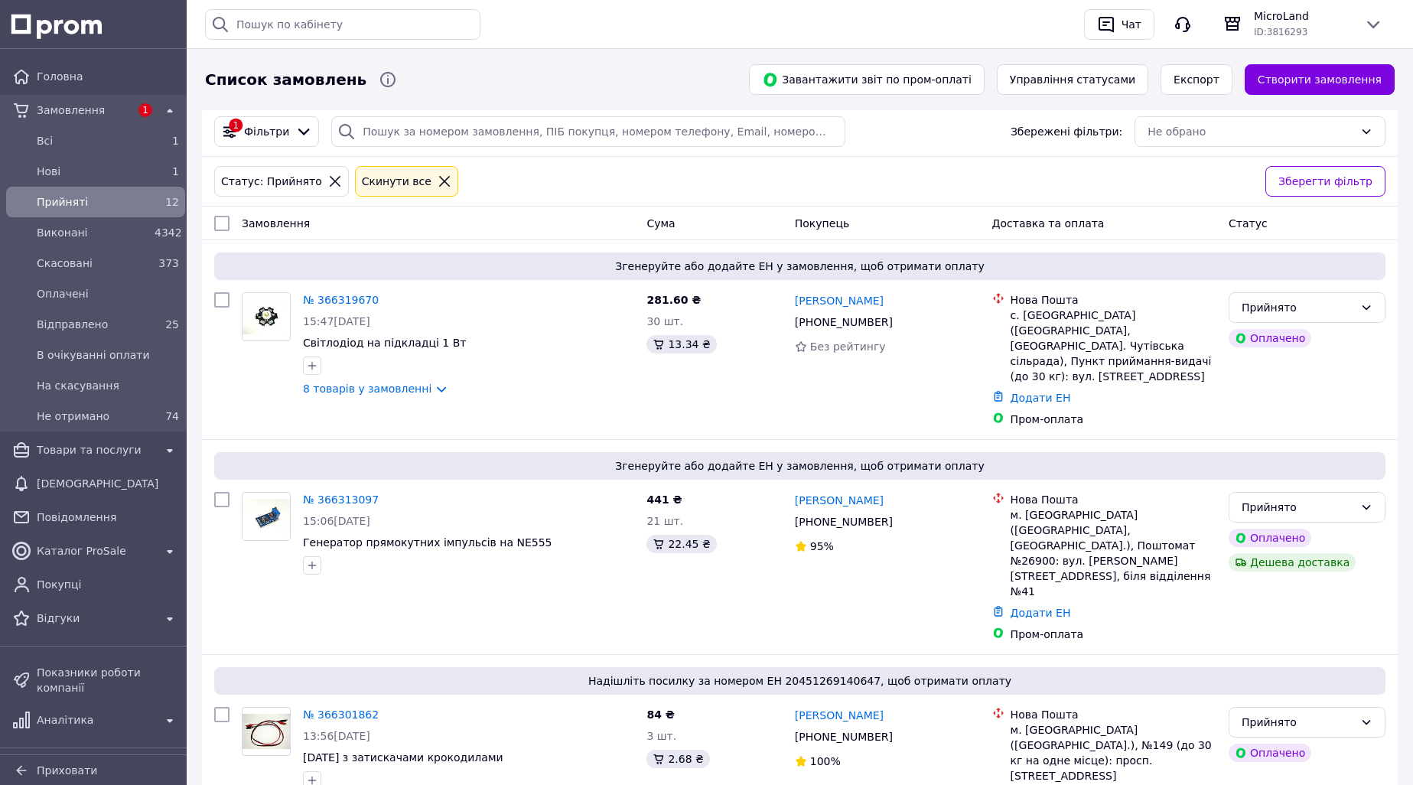
click at [140, 200] on span "Прийняті" at bounding box center [93, 201] width 112 height 15
